Goal: Information Seeking & Learning: Learn about a topic

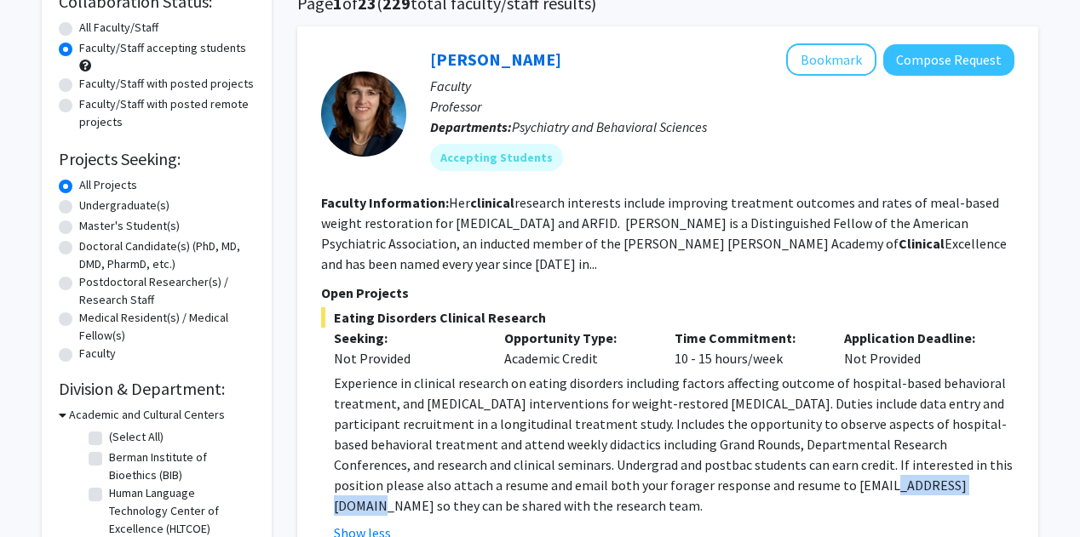
scroll to position [145, 0]
click at [484, 60] on link "[PERSON_NAME]" at bounding box center [495, 59] width 131 height 21
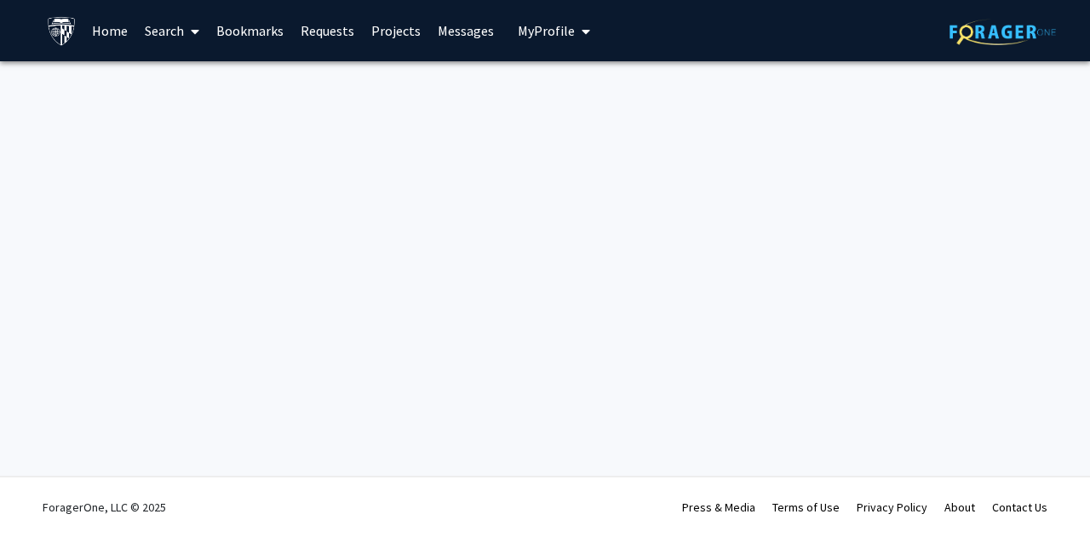
click at [324, 237] on div "Skip navigation Home Search Bookmarks Requests Projects Messages My Profile Tab…" at bounding box center [545, 268] width 1090 height 537
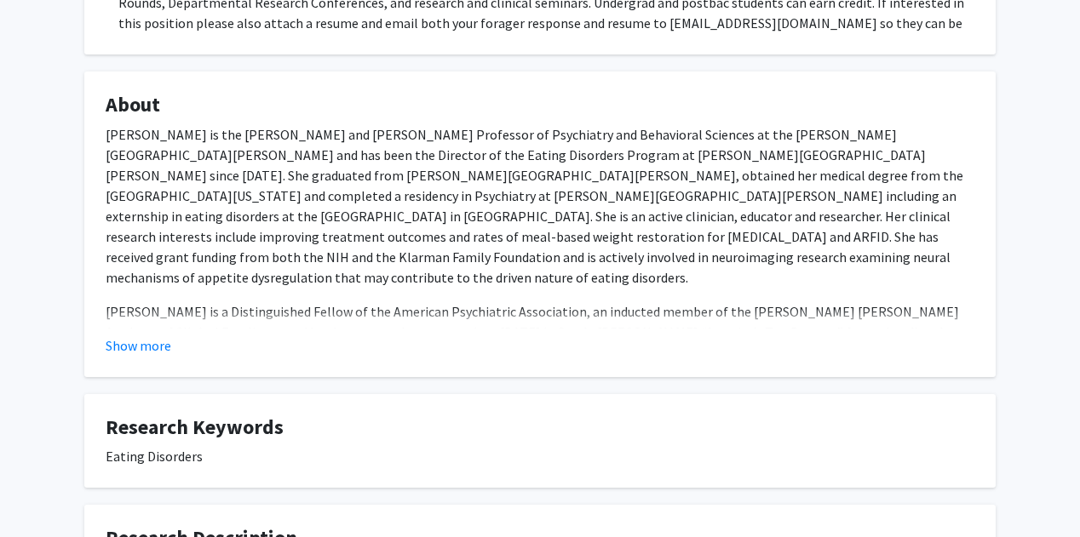
scroll to position [508, 0]
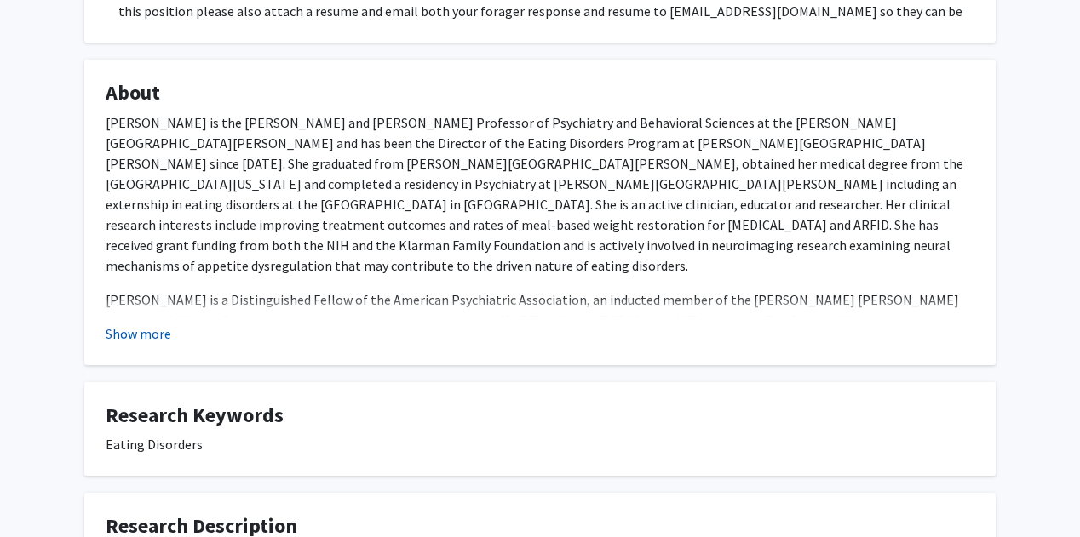
click at [135, 340] on button "Show more" at bounding box center [139, 334] width 66 height 20
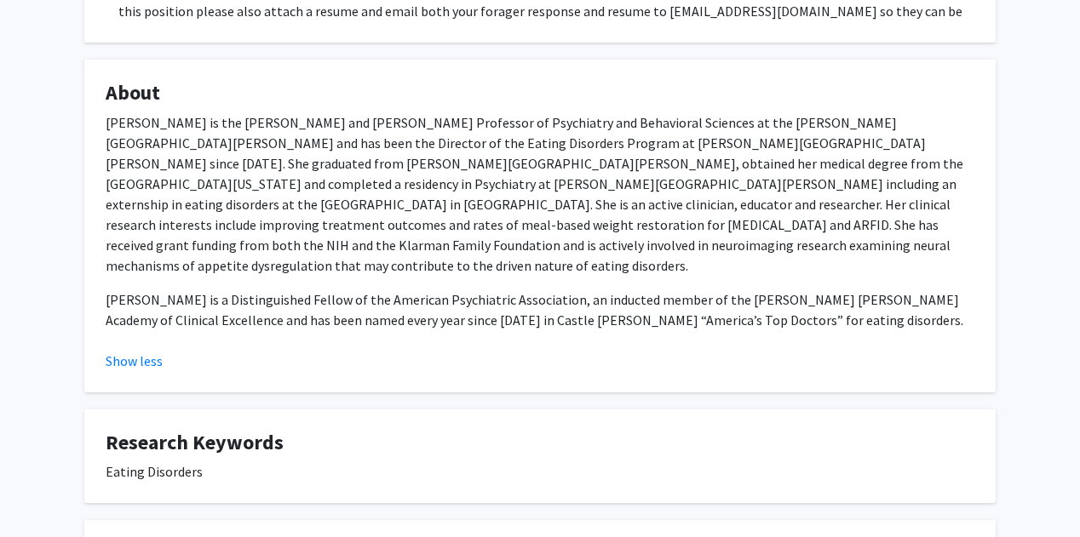
scroll to position [0, 0]
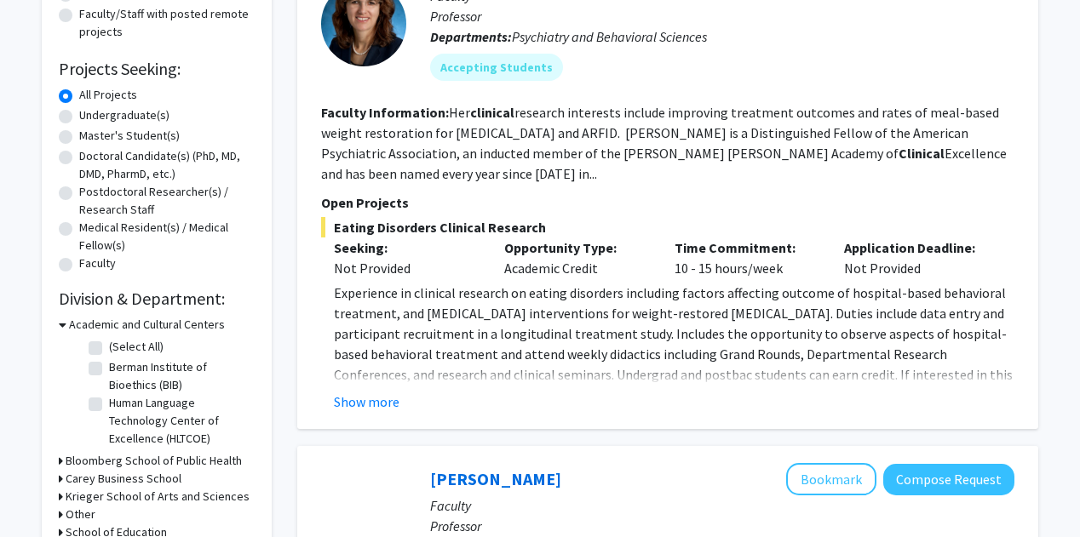
scroll to position [141, 0]
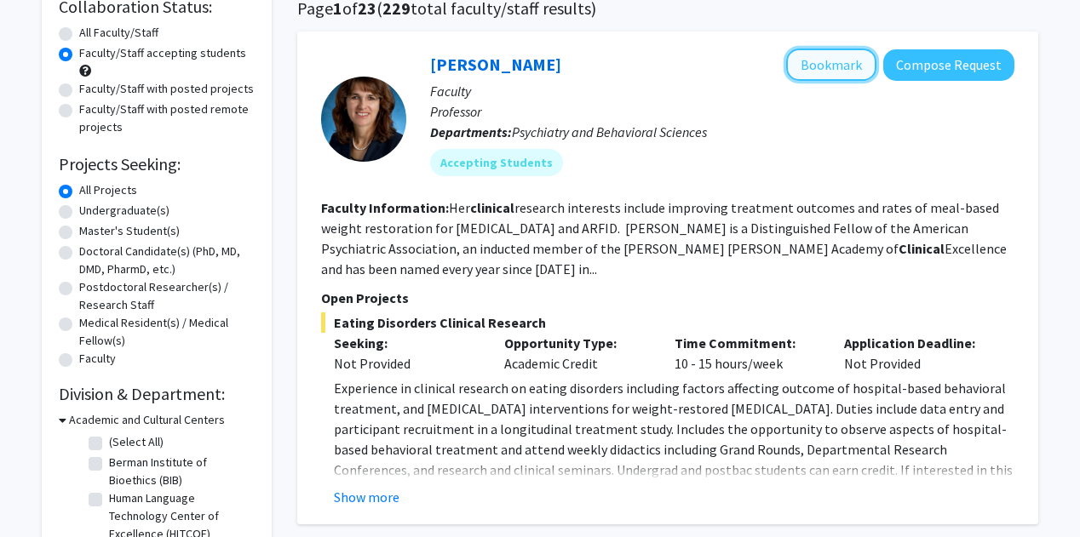
click at [821, 51] on button "Bookmark" at bounding box center [831, 65] width 90 height 32
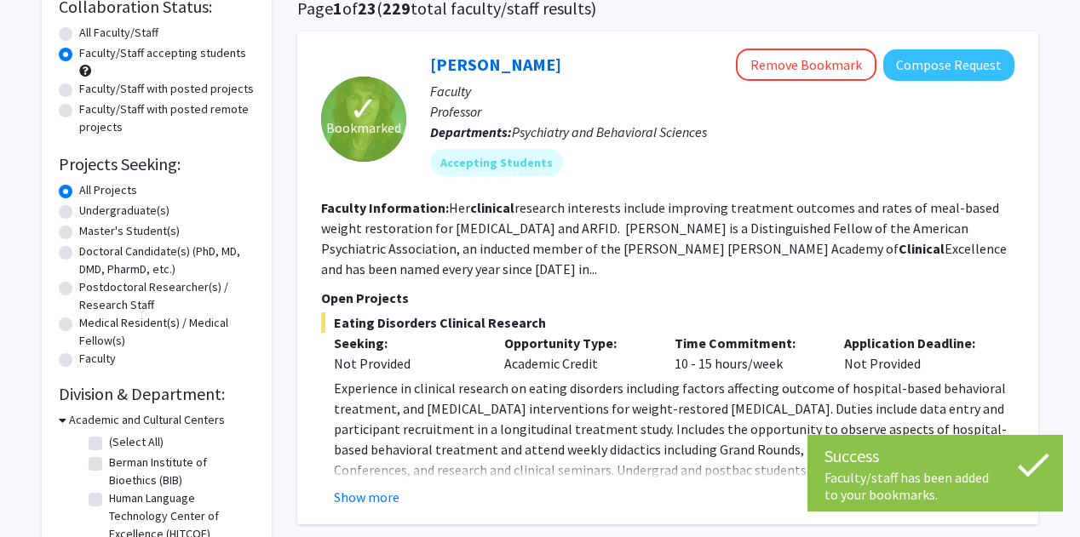
click at [512, 276] on section "Faculty Information: Her clinical research interests include improving treatmen…" at bounding box center [667, 239] width 693 height 82
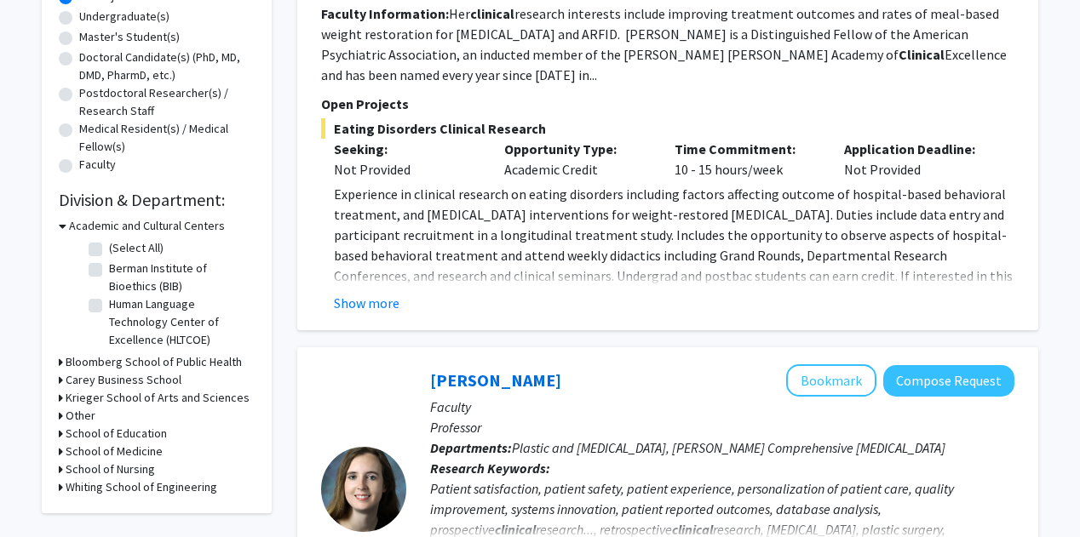
scroll to position [0, 0]
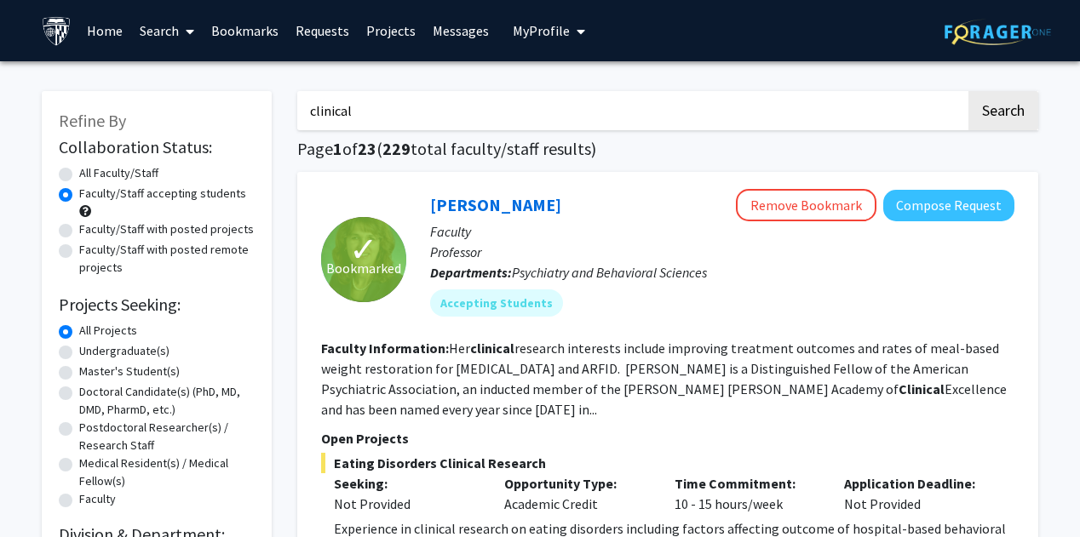
click at [446, 108] on input "clinical" at bounding box center [631, 110] width 669 height 39
type input "bunmi"
click at [968, 91] on button "Search" at bounding box center [1003, 110] width 70 height 39
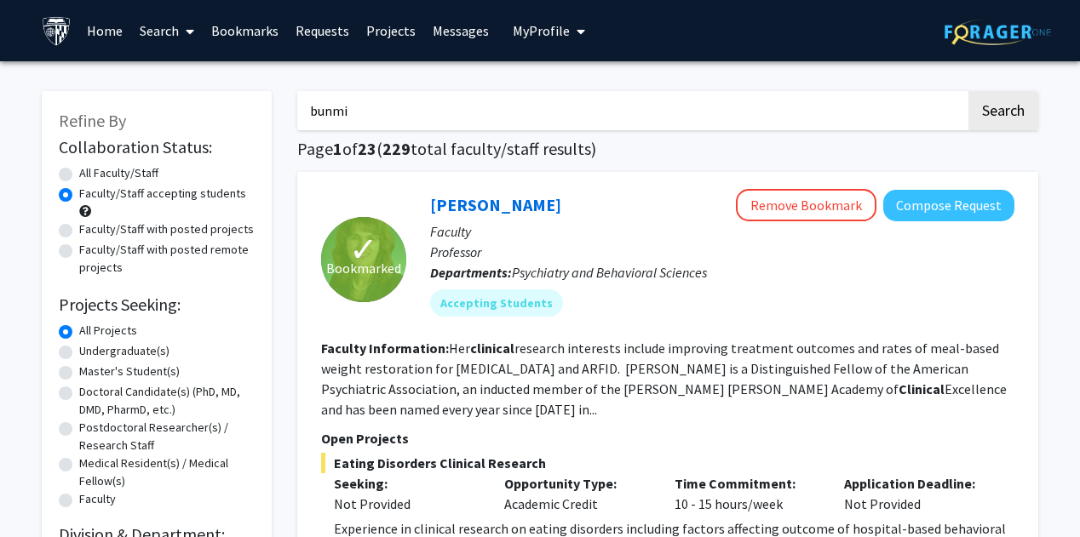
radio input "true"
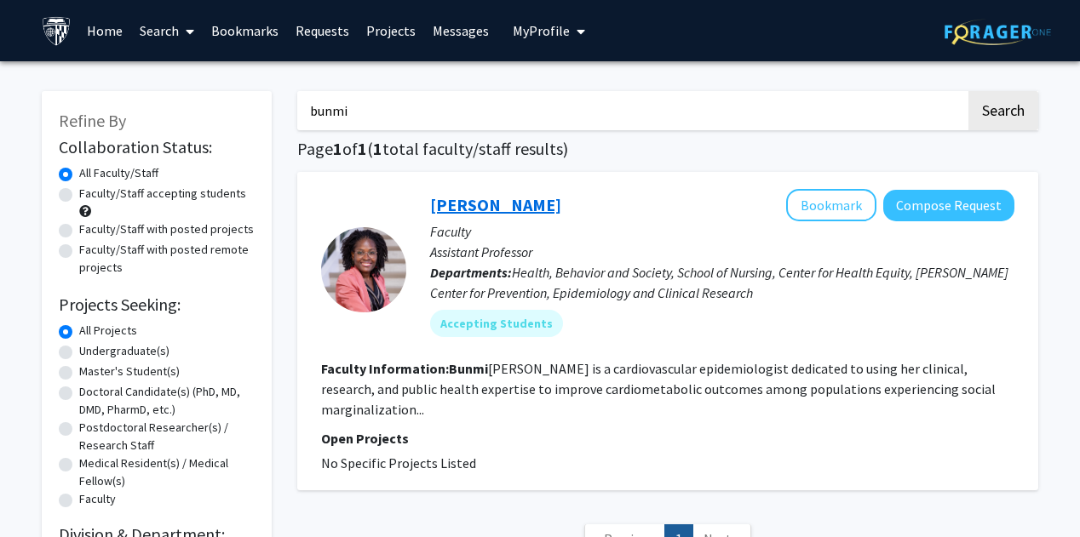
click at [506, 201] on link "[PERSON_NAME]" at bounding box center [495, 204] width 131 height 21
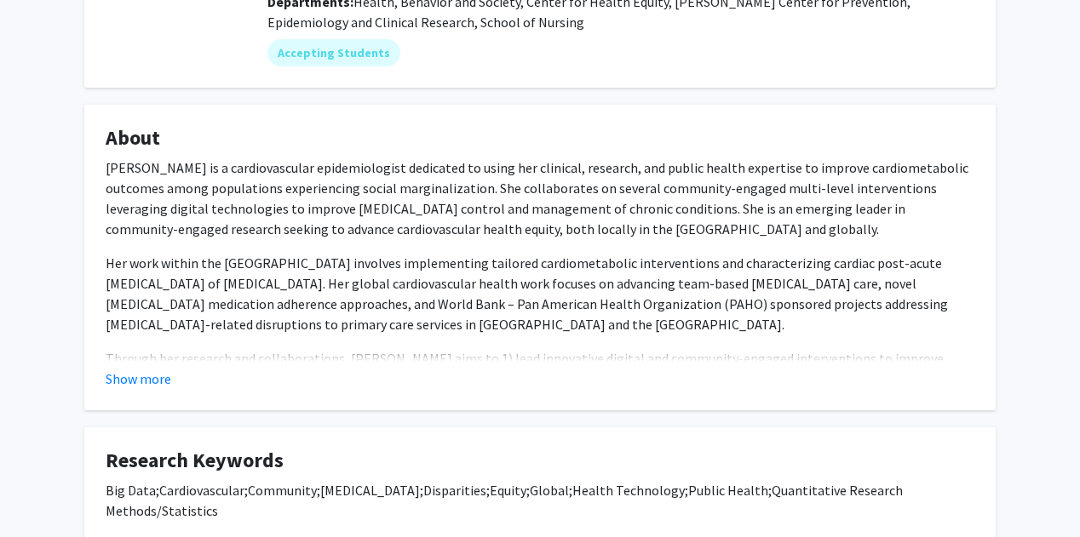
scroll to position [254, 0]
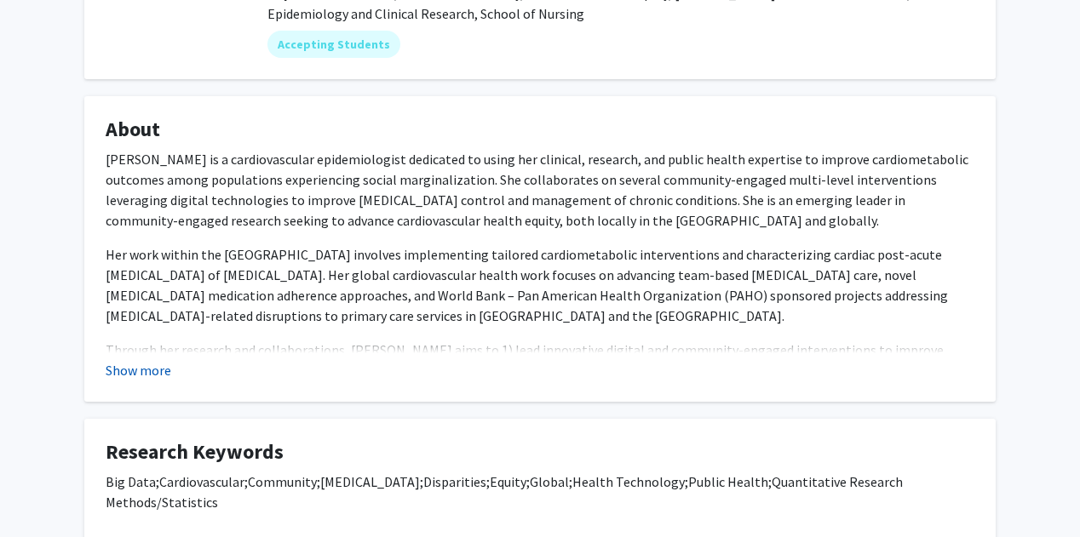
click at [150, 360] on button "Show more" at bounding box center [139, 370] width 66 height 20
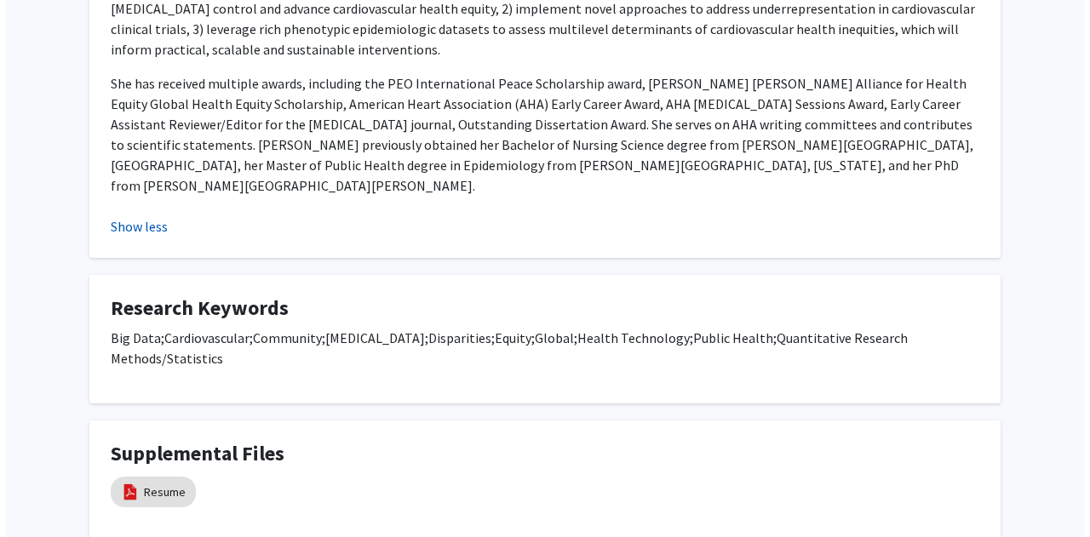
scroll to position [670, 0]
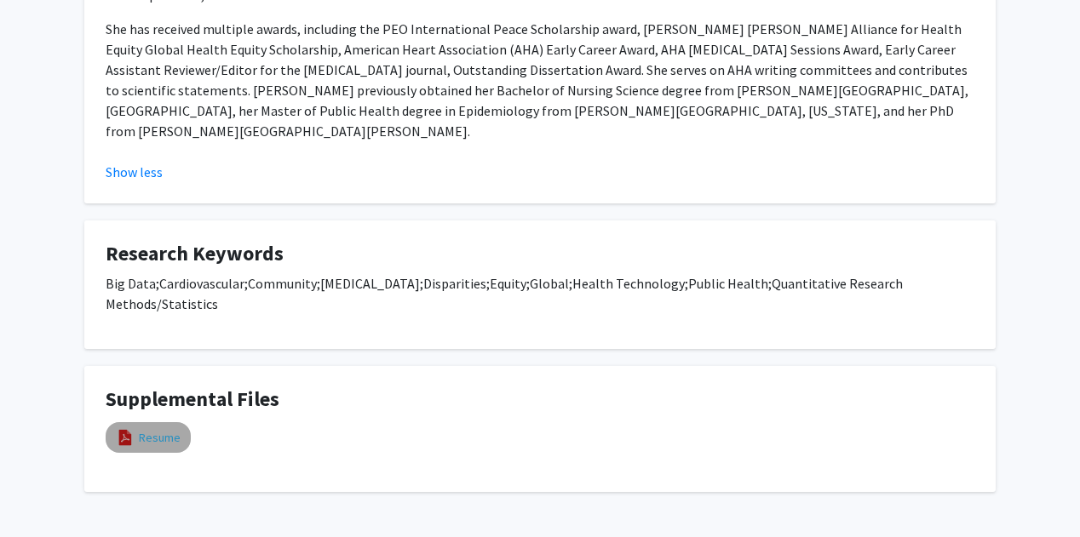
click at [160, 429] on link "Resume" at bounding box center [160, 438] width 42 height 18
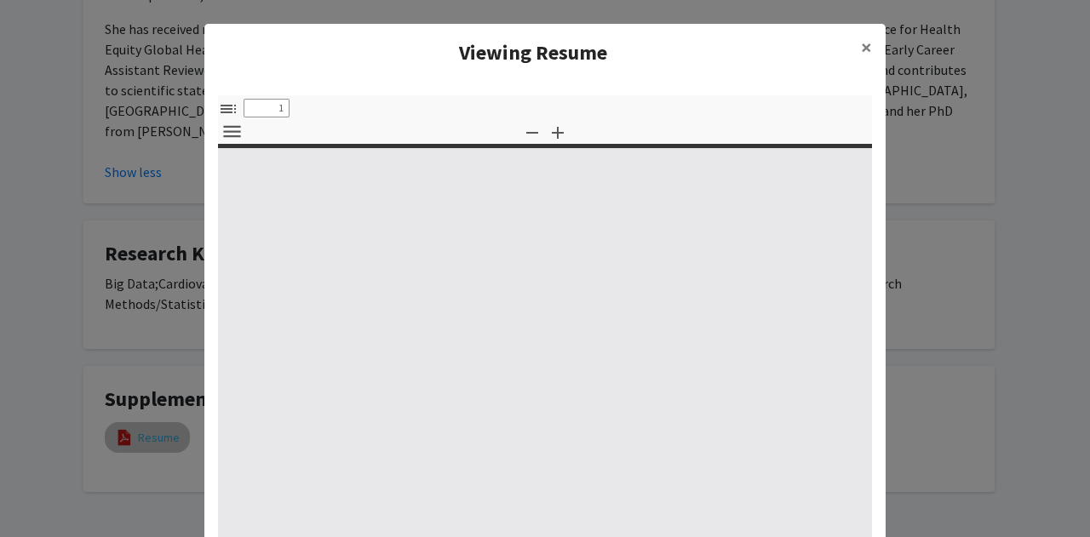
select select "custom"
type input "0"
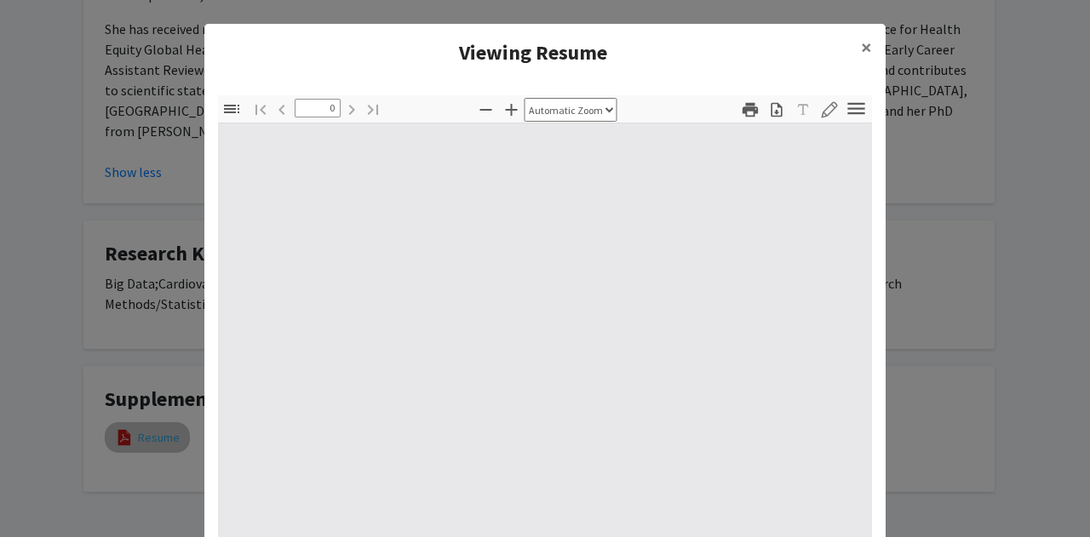
select select "custom"
type input "1"
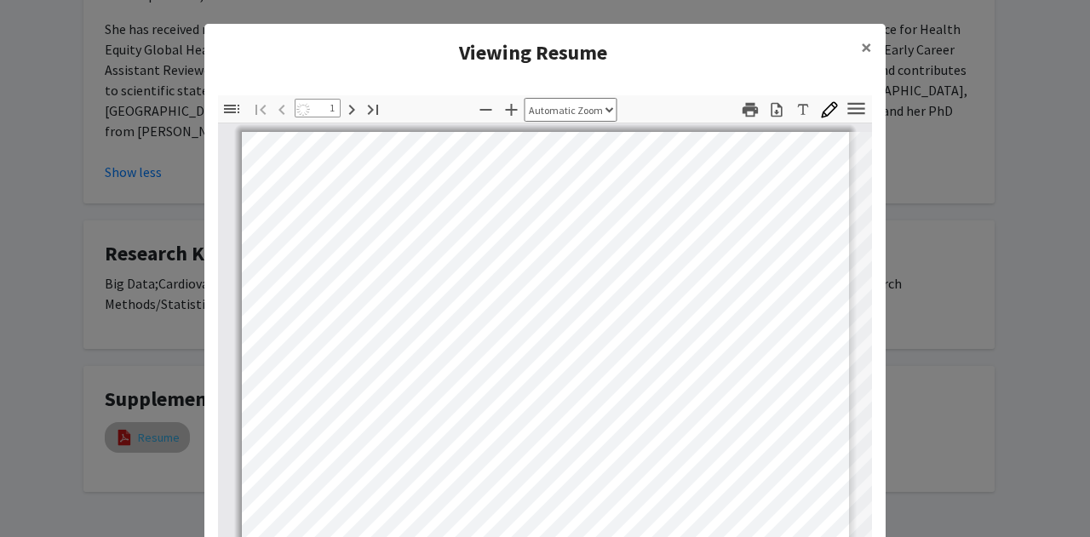
select select "auto"
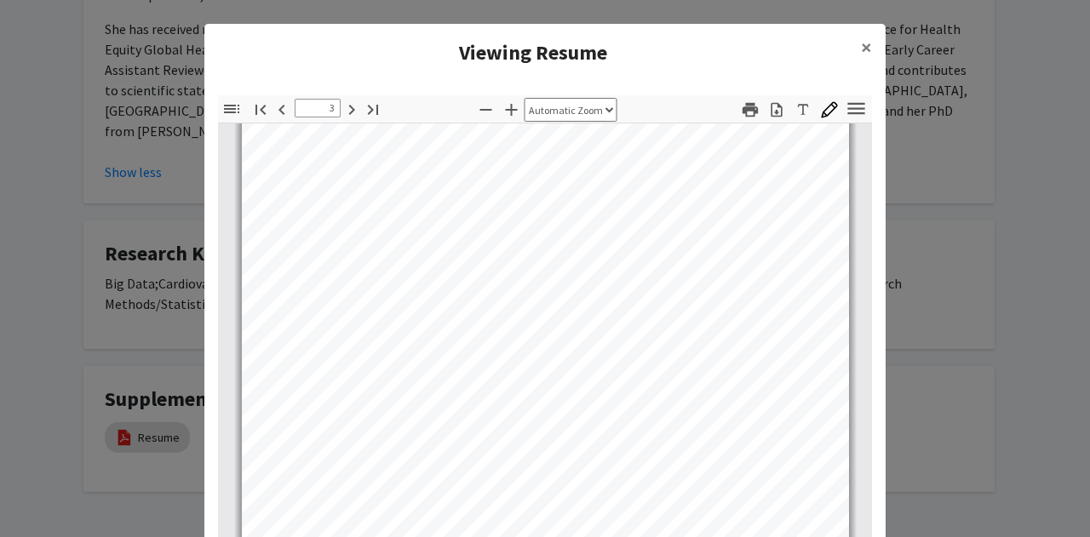
scroll to position [1743, 0]
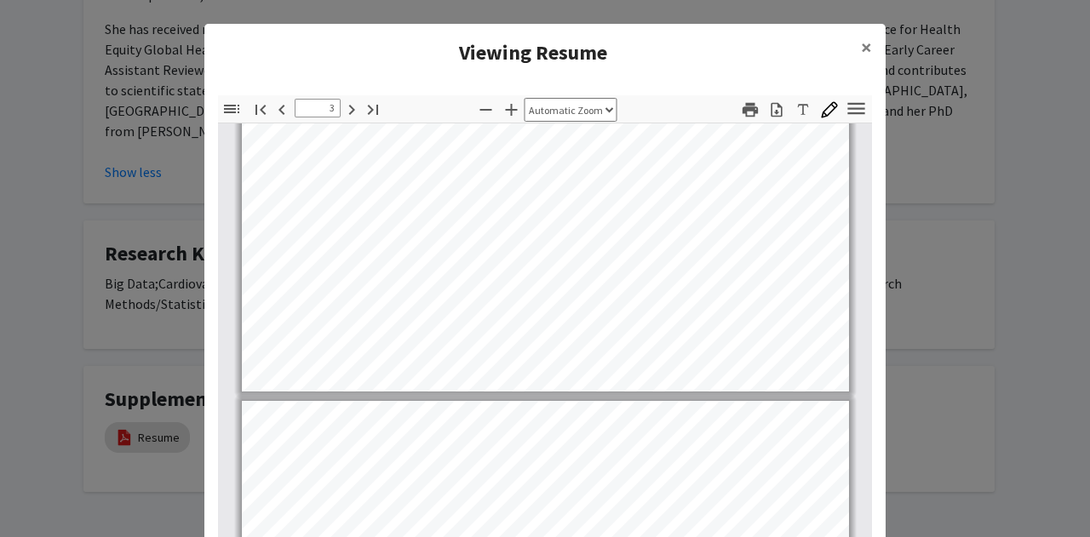
type input "4"
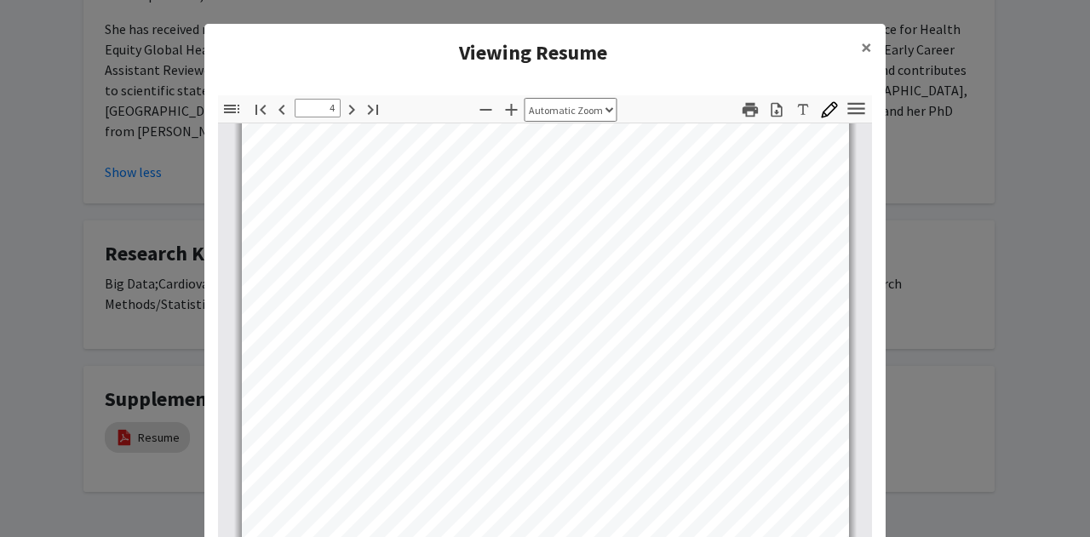
scroll to position [2638, 0]
select select "page-width"
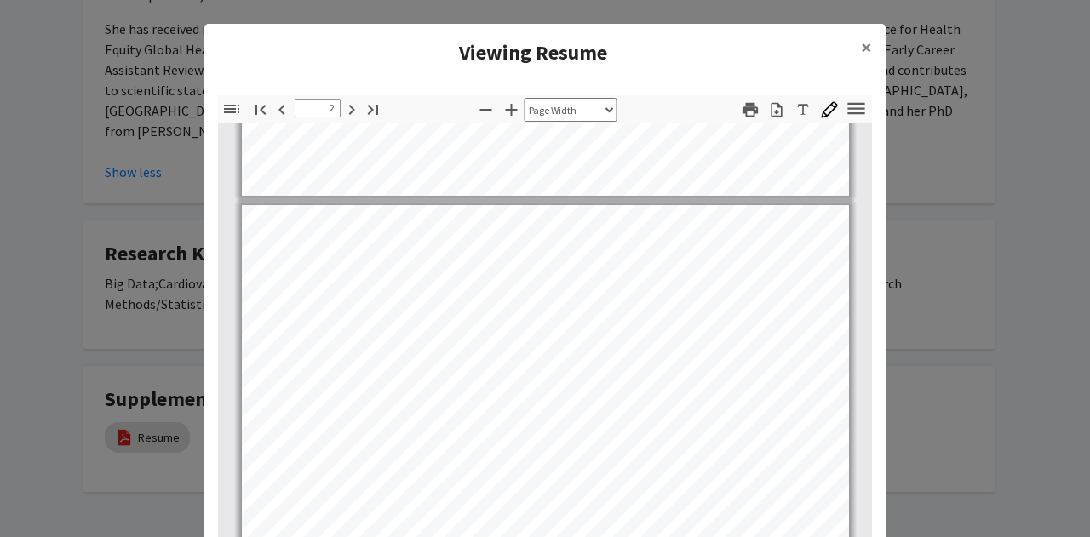
type input "1"
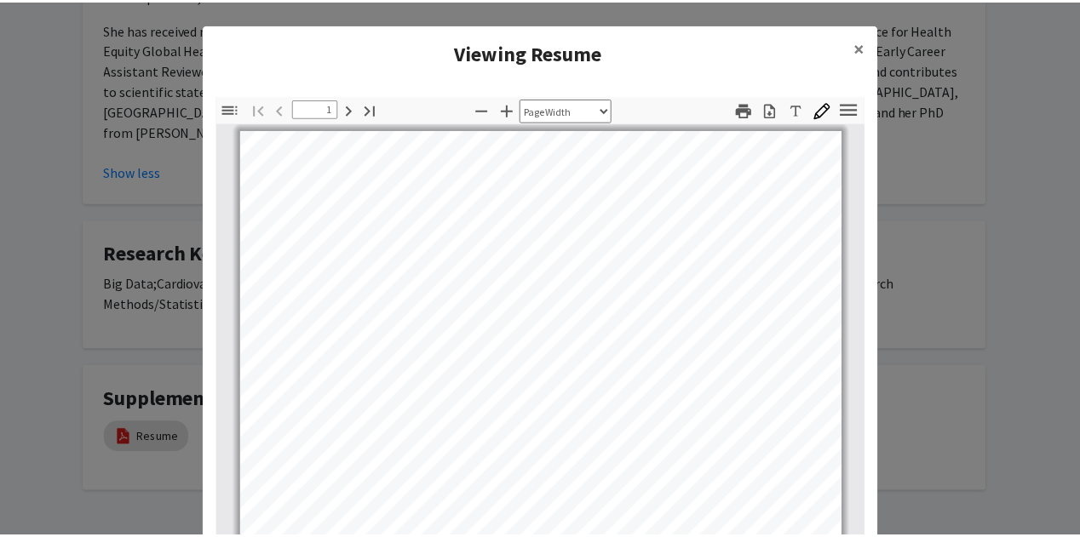
scroll to position [1, 0]
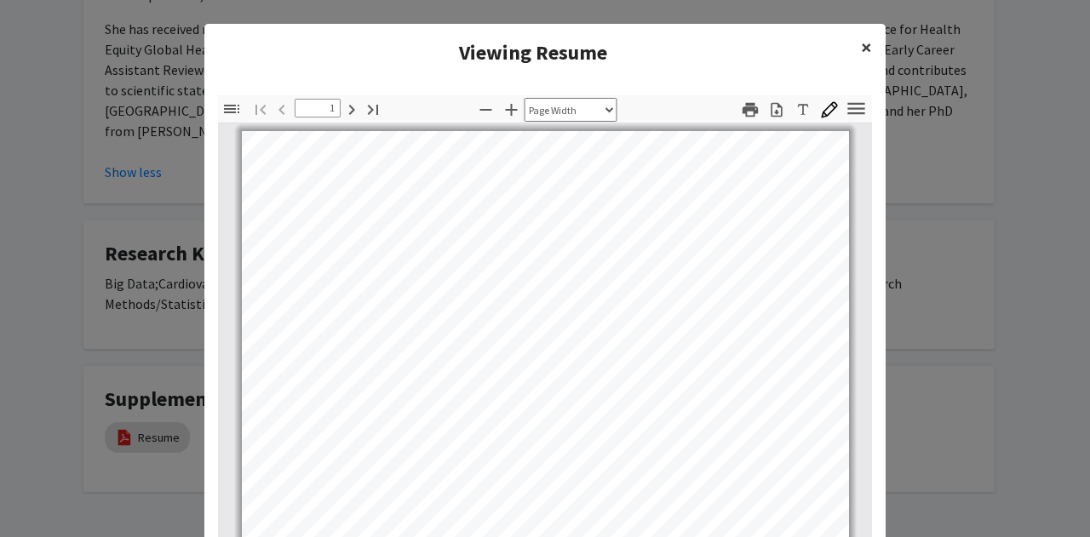
click at [861, 47] on span "×" at bounding box center [866, 47] width 11 height 26
